Goal: Task Accomplishment & Management: Use online tool/utility

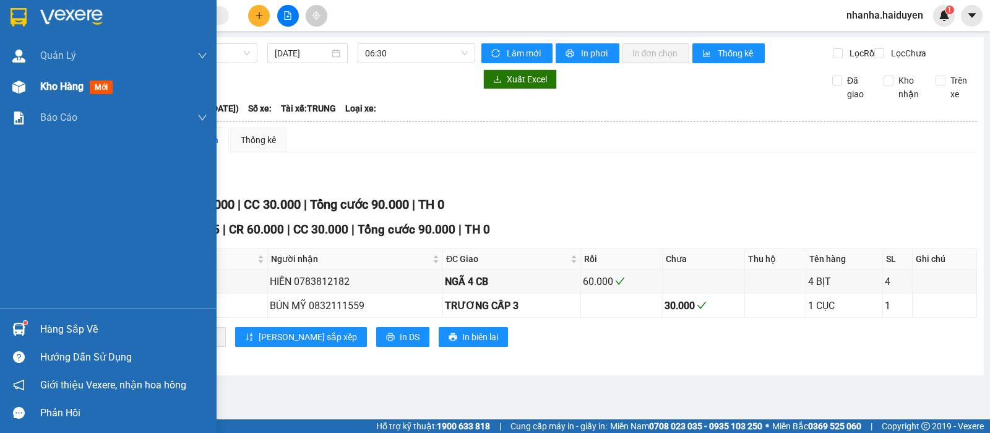
click at [58, 80] on span "Kho hàng" at bounding box center [61, 86] width 43 height 12
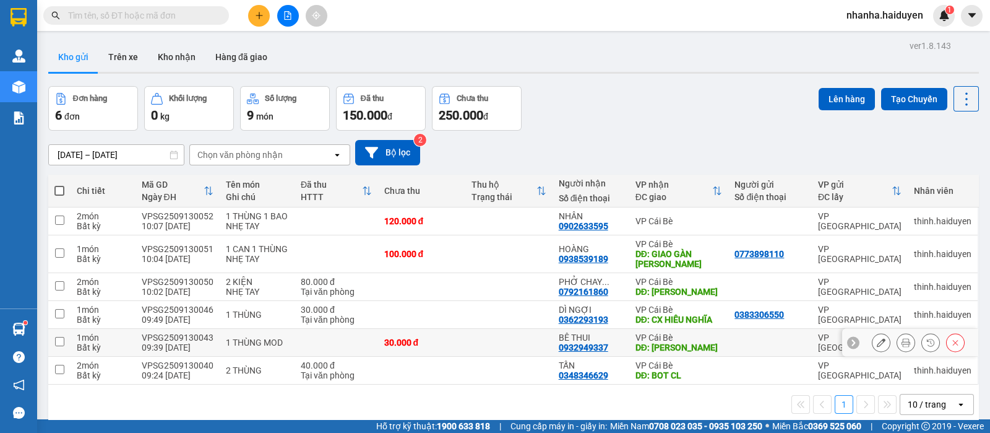
scroll to position [56, 0]
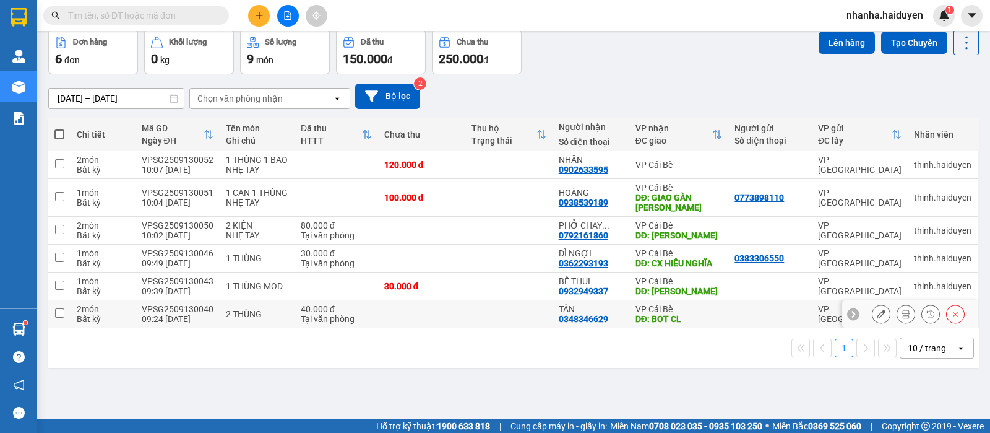
click at [511, 328] on td at bounding box center [508, 314] width 87 height 28
checkbox input "true"
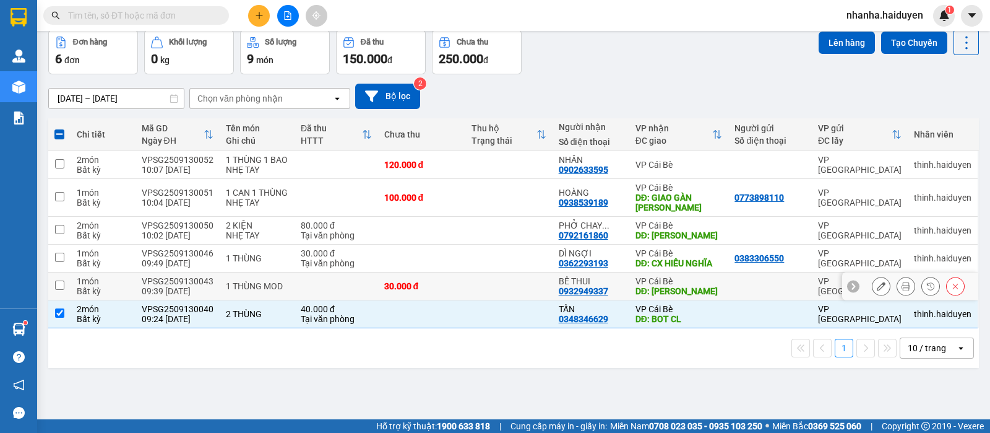
click at [504, 300] on td at bounding box center [508, 286] width 87 height 28
checkbox input "true"
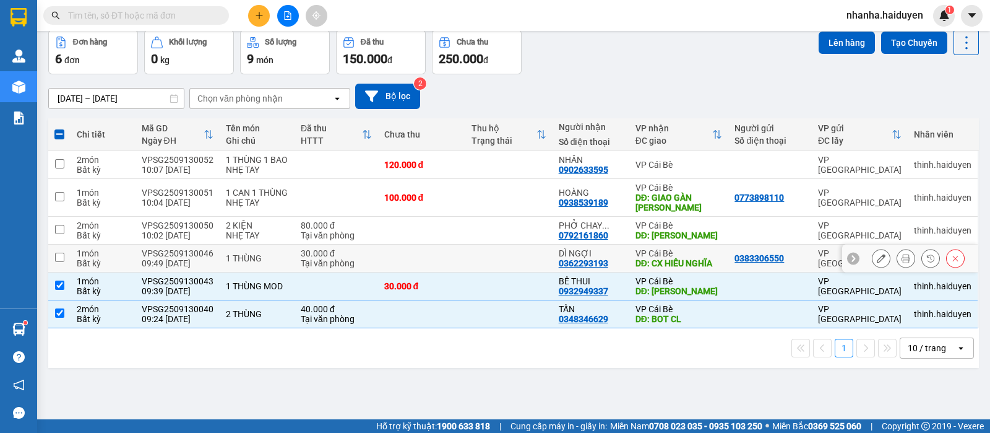
click at [496, 272] on td at bounding box center [508, 258] width 87 height 28
checkbox input "true"
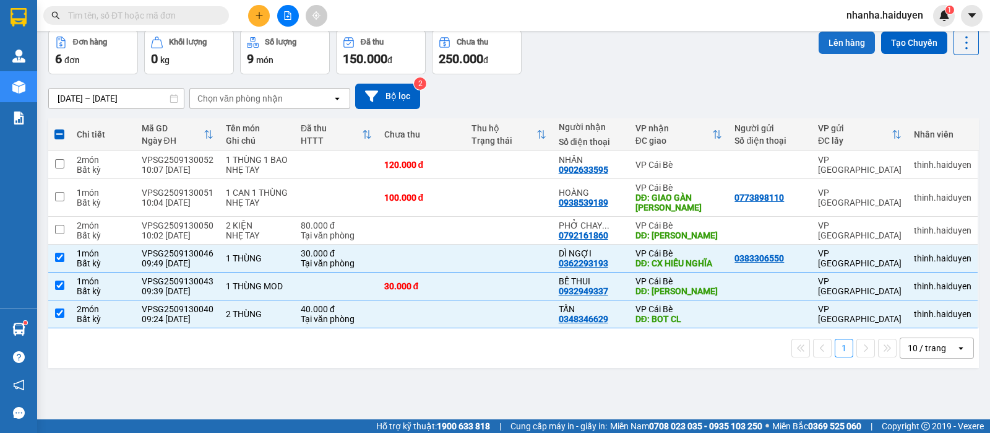
click at [819, 34] on button "Lên hàng" at bounding box center [847, 43] width 56 height 22
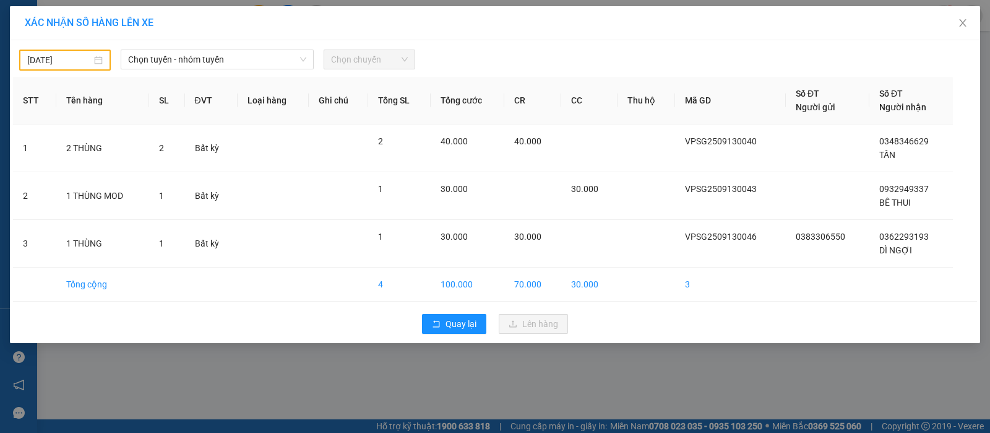
click at [75, 44] on div "[DATE] Chọn tuyến - nhóm tuyến Chọn chuyến" at bounding box center [495, 56] width 964 height 27
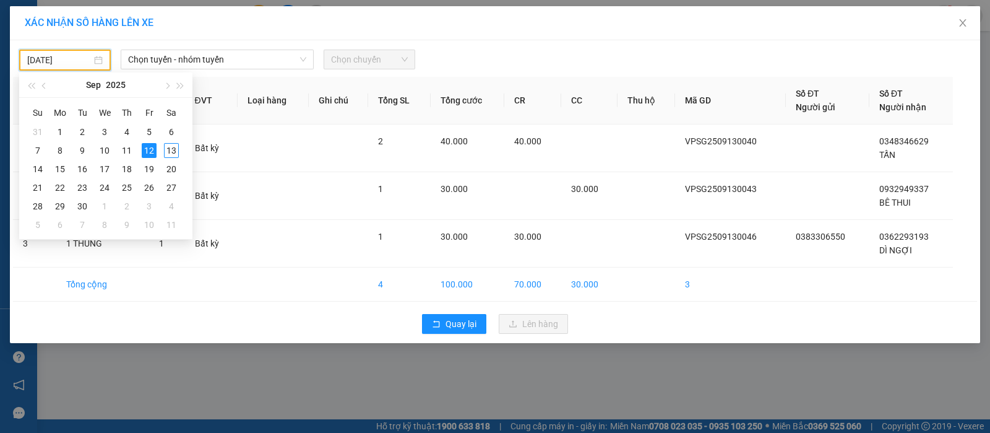
click at [65, 53] on input "[DATE]" at bounding box center [59, 60] width 64 height 14
click at [170, 150] on div "13" at bounding box center [171, 150] width 15 height 15
type input "[DATE]"
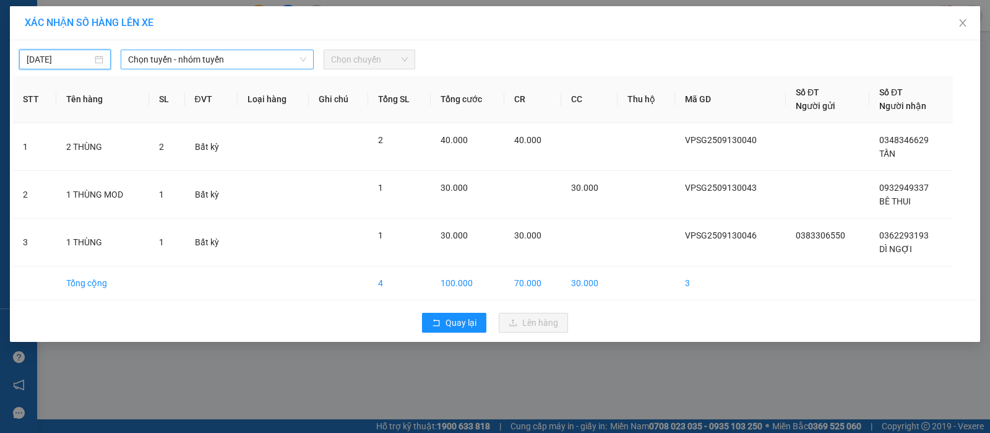
click at [164, 63] on span "Chọn tuyến - nhóm tuyến" at bounding box center [217, 59] width 178 height 19
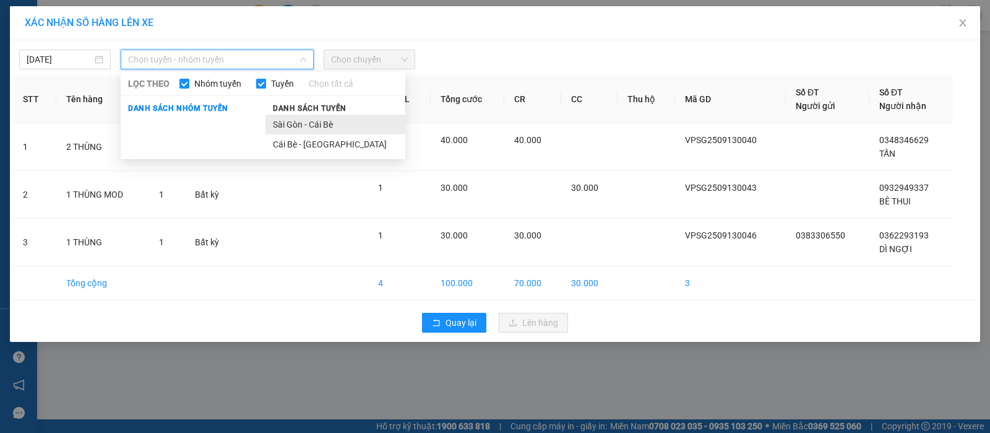
click at [290, 127] on li "Sài Gòn - Cái Bè" at bounding box center [336, 124] width 140 height 20
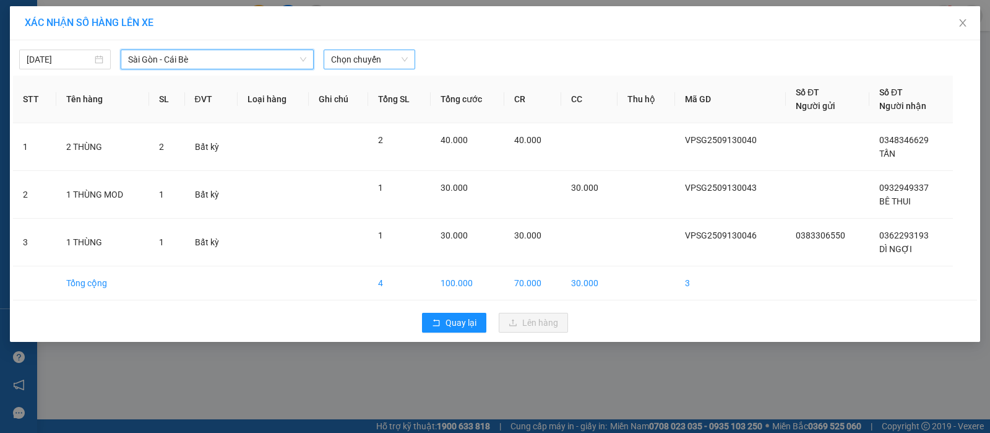
click at [384, 57] on span "Chọn chuyến" at bounding box center [369, 59] width 77 height 19
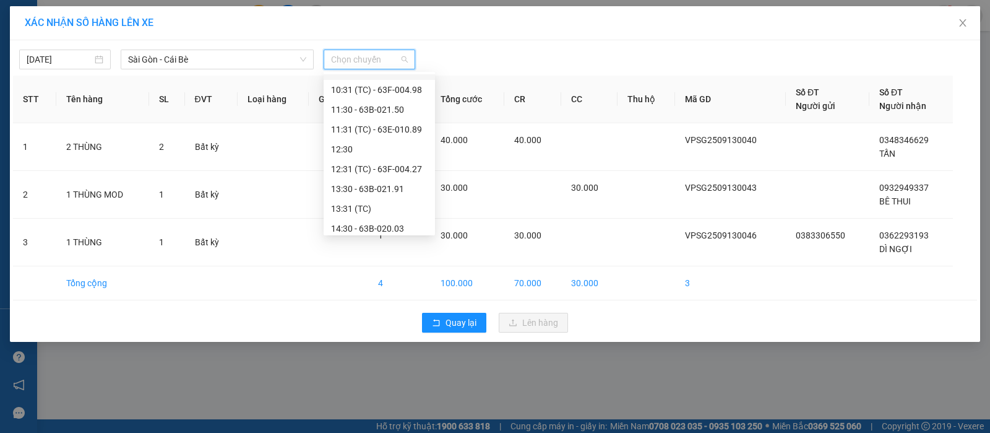
scroll to position [154, 0]
click at [350, 146] on div "10:30 - 63B-021.50" at bounding box center [379, 148] width 97 height 14
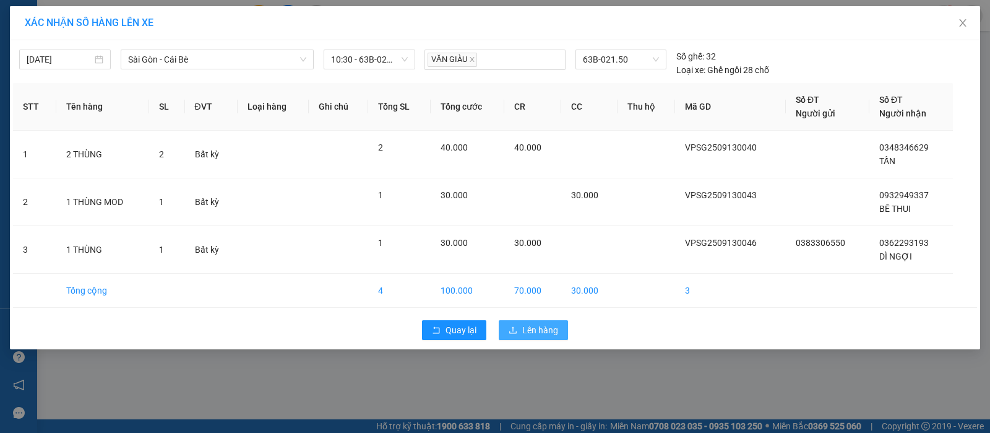
click at [537, 330] on span "Lên hàng" at bounding box center [540, 330] width 36 height 14
